Goal: Task Accomplishment & Management: Complete application form

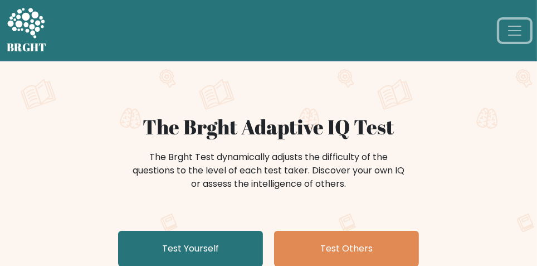
click at [519, 33] on span "Toggle navigation" at bounding box center [515, 30] width 17 height 17
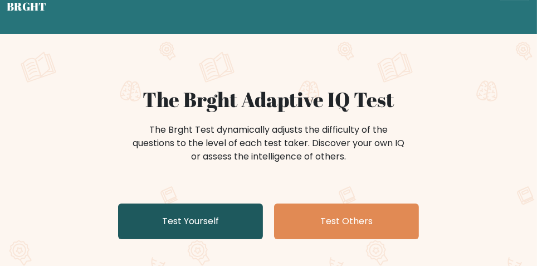
click at [165, 220] on link "Test Yourself" at bounding box center [190, 221] width 145 height 36
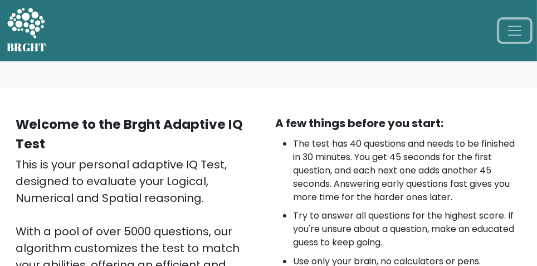
click at [517, 26] on span "Toggle navigation" at bounding box center [515, 30] width 17 height 17
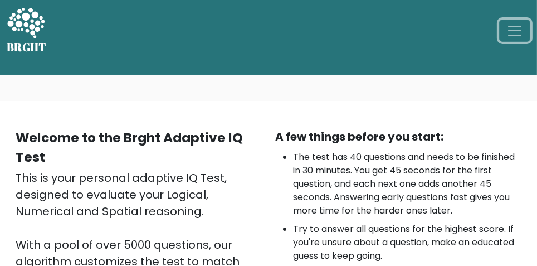
click at [515, 33] on span "Toggle navigation" at bounding box center [515, 30] width 17 height 17
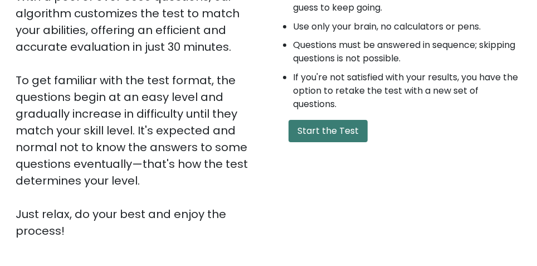
click at [351, 131] on button "Start the Test" at bounding box center [328, 131] width 79 height 22
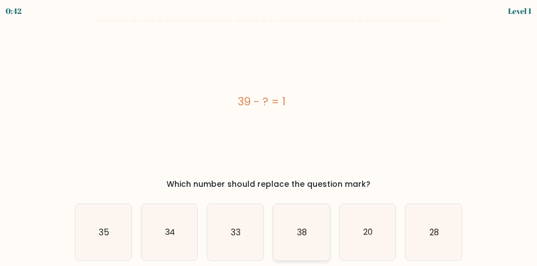
click at [291, 229] on icon "38" at bounding box center [302, 232] width 56 height 56
click at [269, 136] on input "d. 38" at bounding box center [269, 134] width 1 height 3
radio input "true"
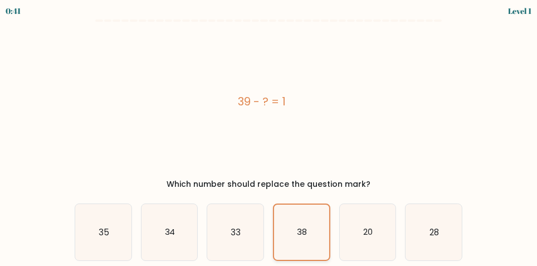
scroll to position [11, 0]
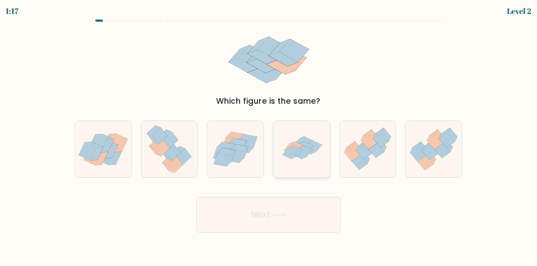
click at [307, 139] on icon at bounding box center [302, 149] width 56 height 56
click at [269, 136] on input "d." at bounding box center [269, 134] width 1 height 3
radio input "true"
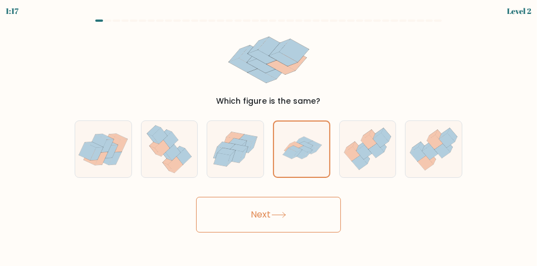
click at [303, 232] on button "Next" at bounding box center [268, 215] width 145 height 36
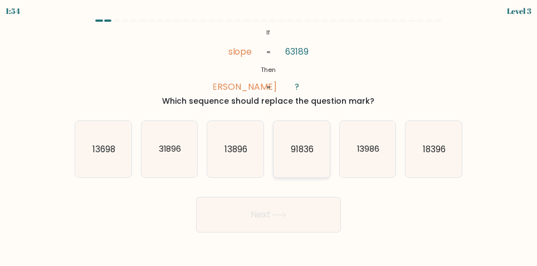
click at [318, 151] on icon "91836" at bounding box center [302, 149] width 56 height 56
click at [269, 136] on input "d. 91836" at bounding box center [269, 134] width 1 height 3
radio input "true"
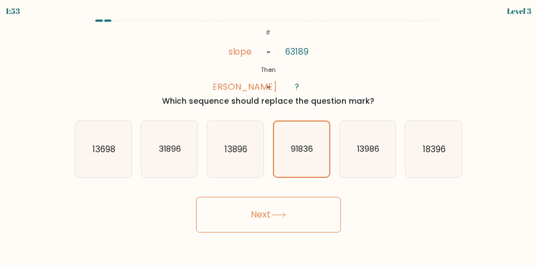
click at [310, 224] on button "Next" at bounding box center [268, 215] width 145 height 36
